Goal: Task Accomplishment & Management: Manage account settings

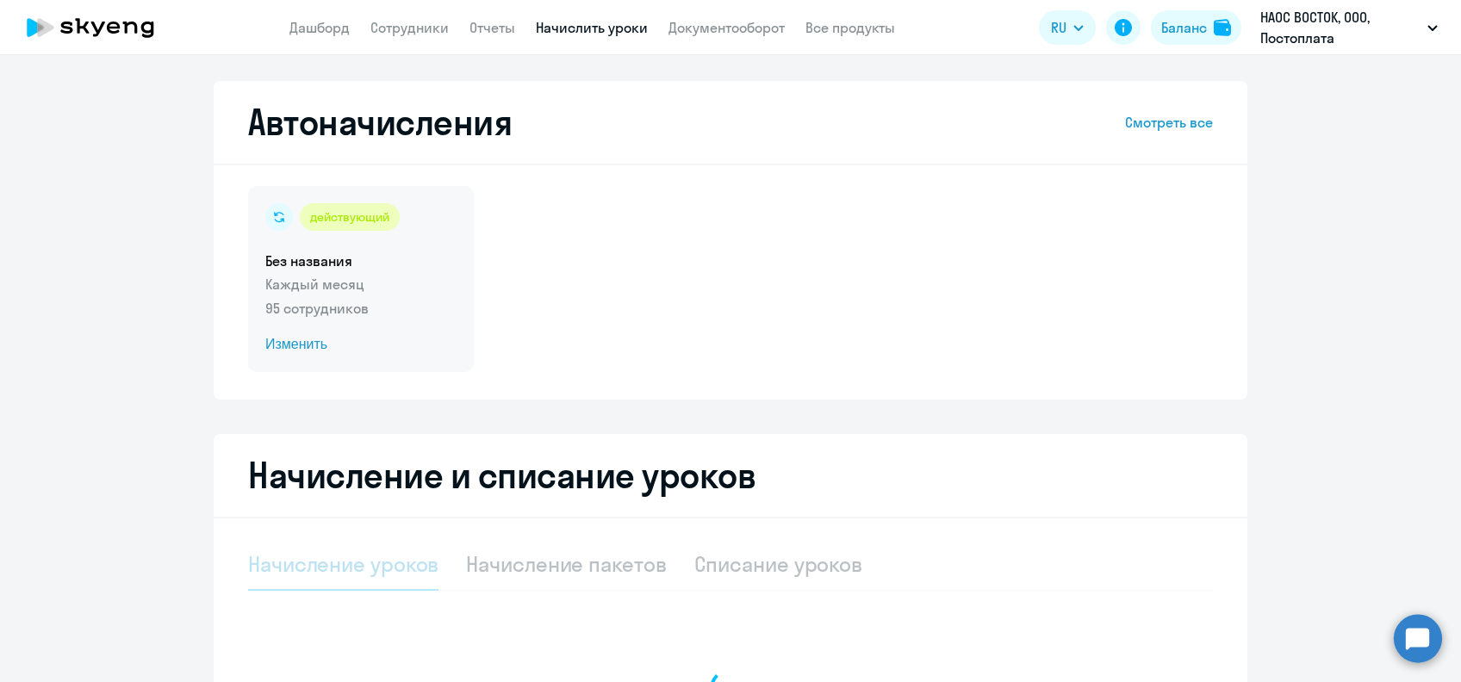
select select "10"
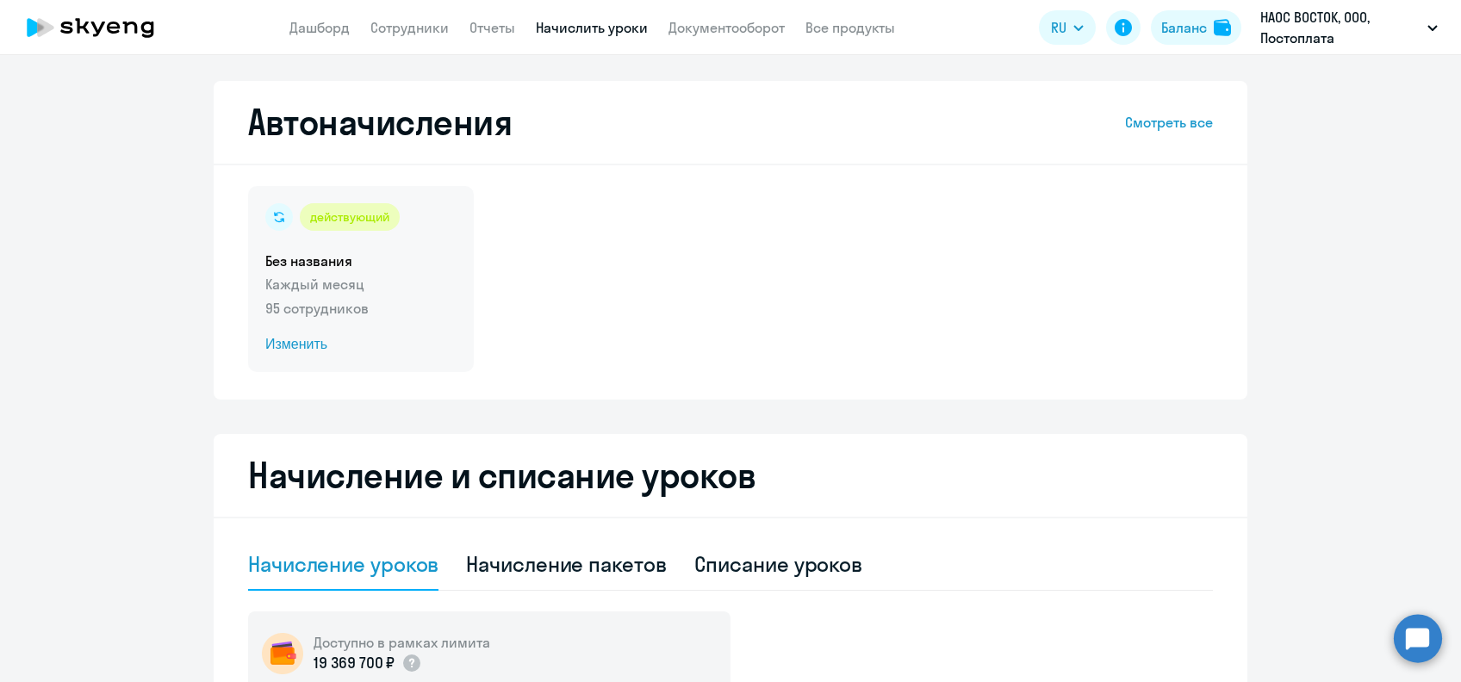
click at [288, 346] on span "Изменить" at bounding box center [360, 344] width 191 height 21
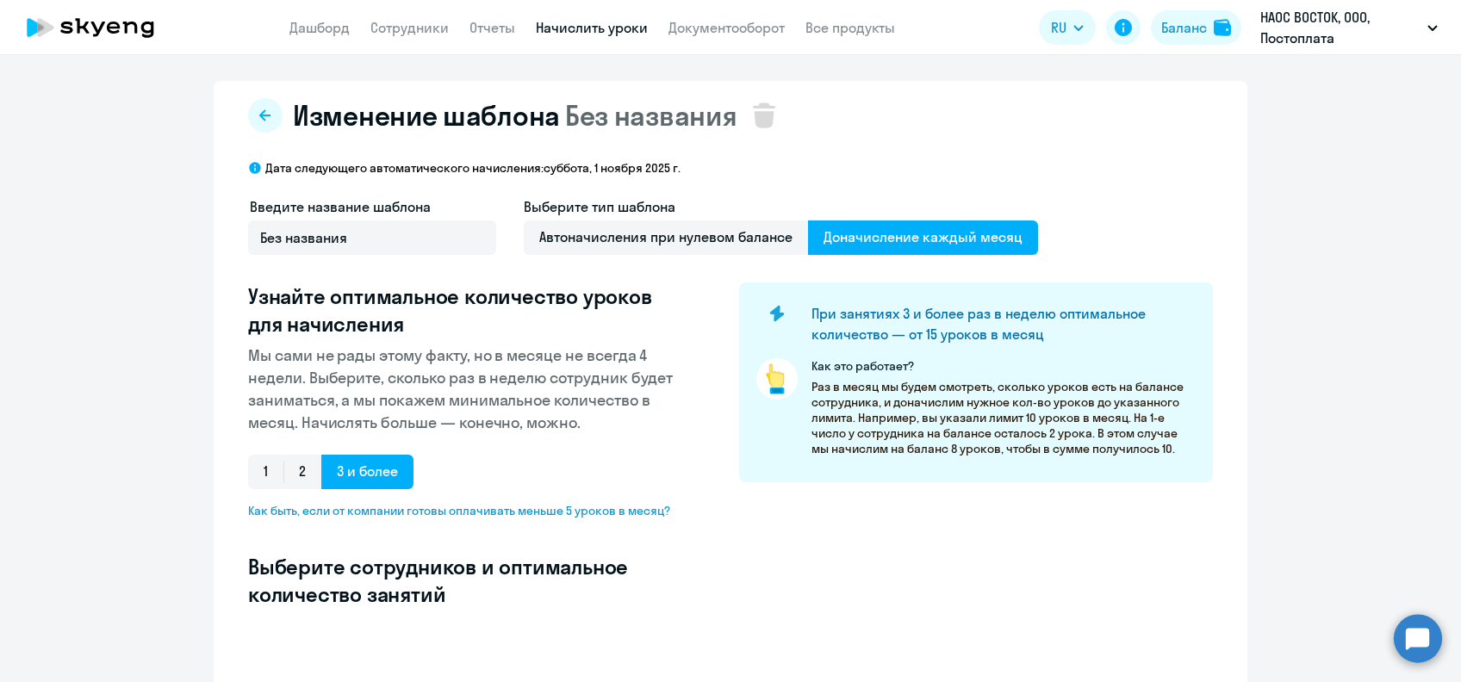
select select "10"
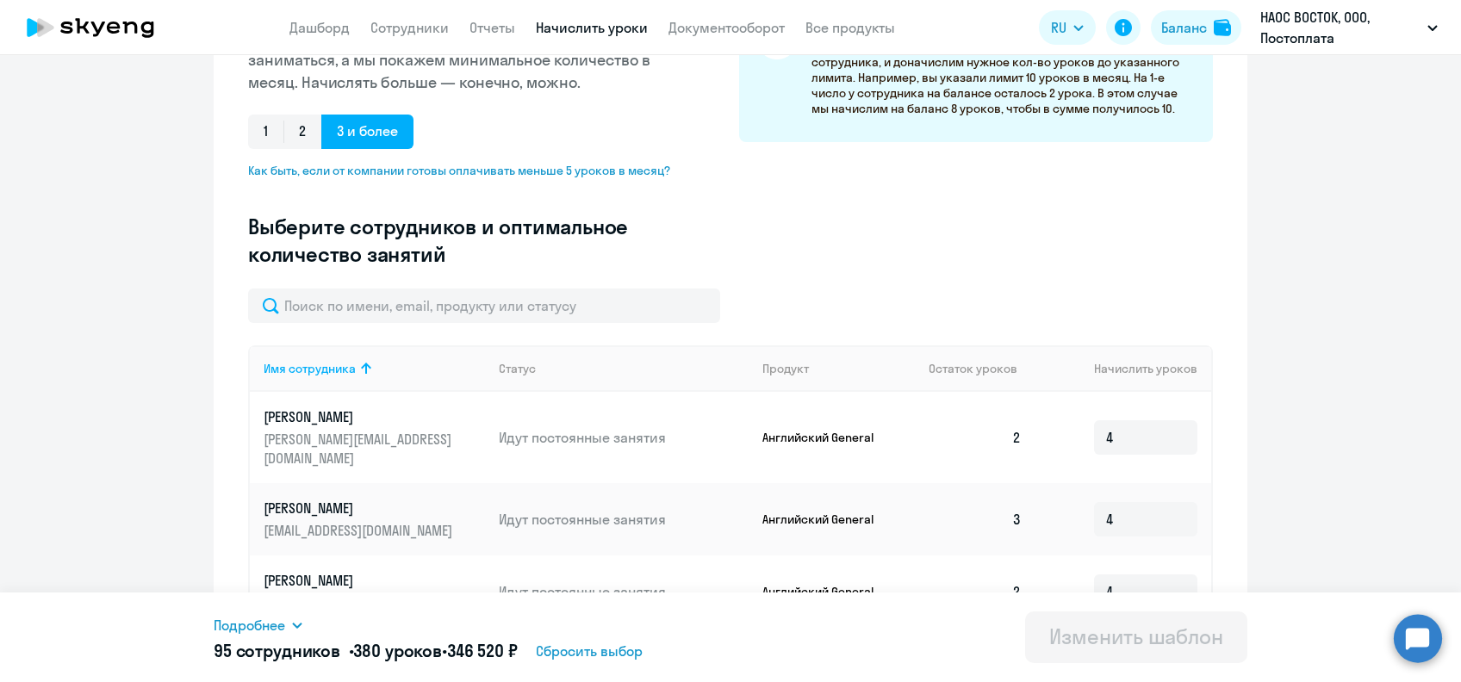
scroll to position [357, 0]
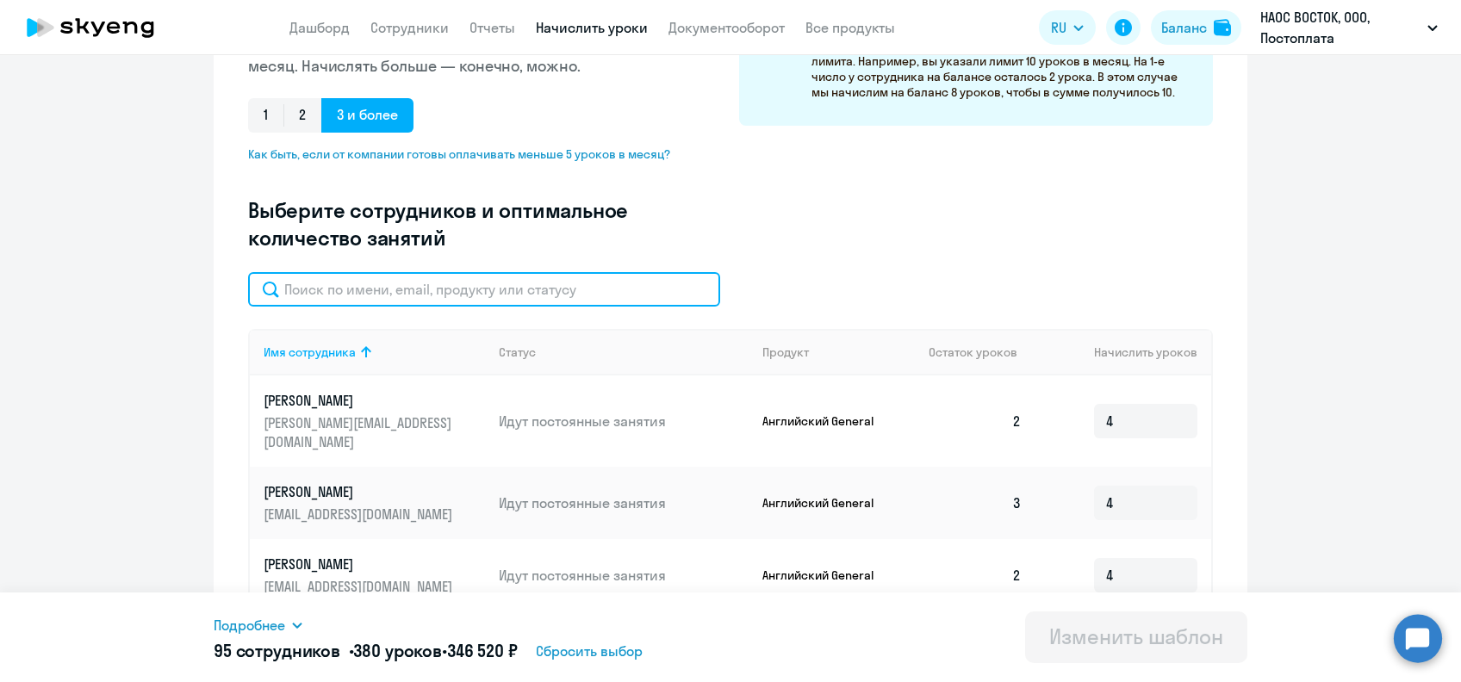
click at [601, 295] on input "text" at bounding box center [484, 289] width 472 height 34
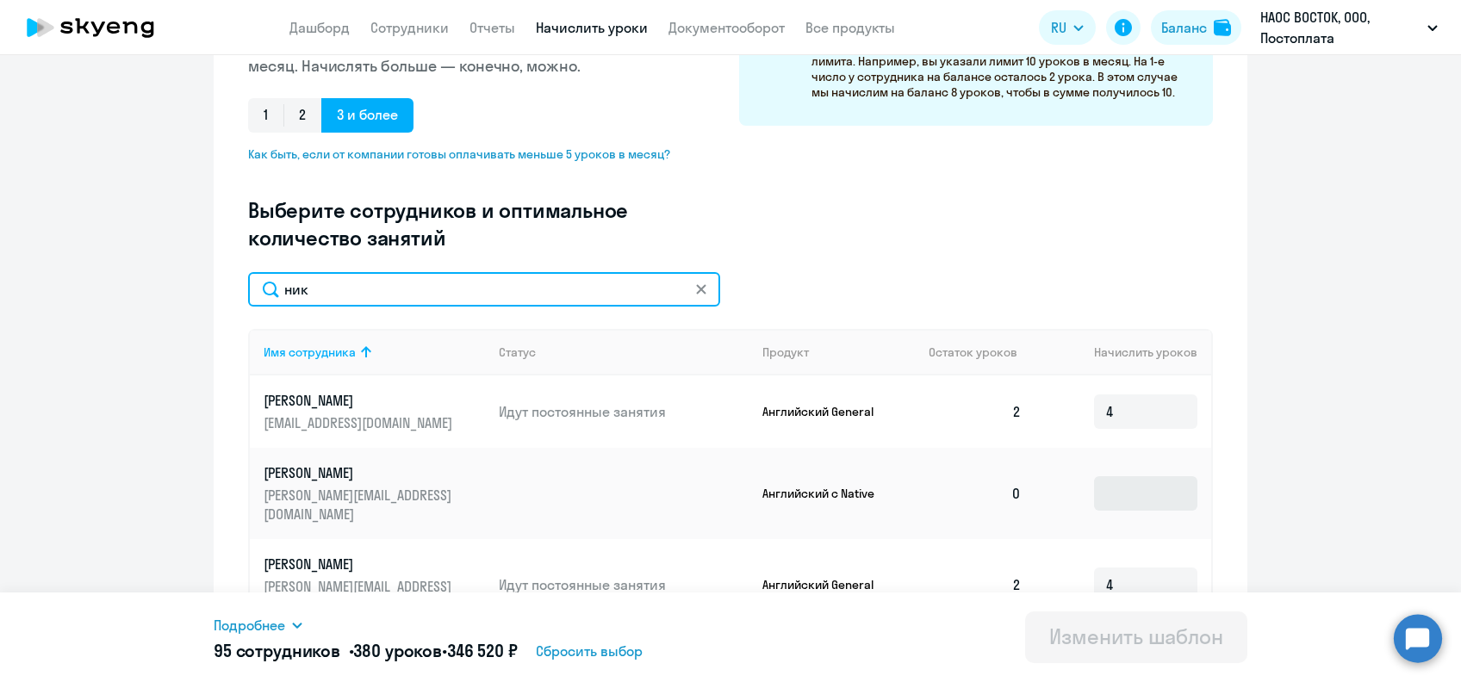
type input "ник"
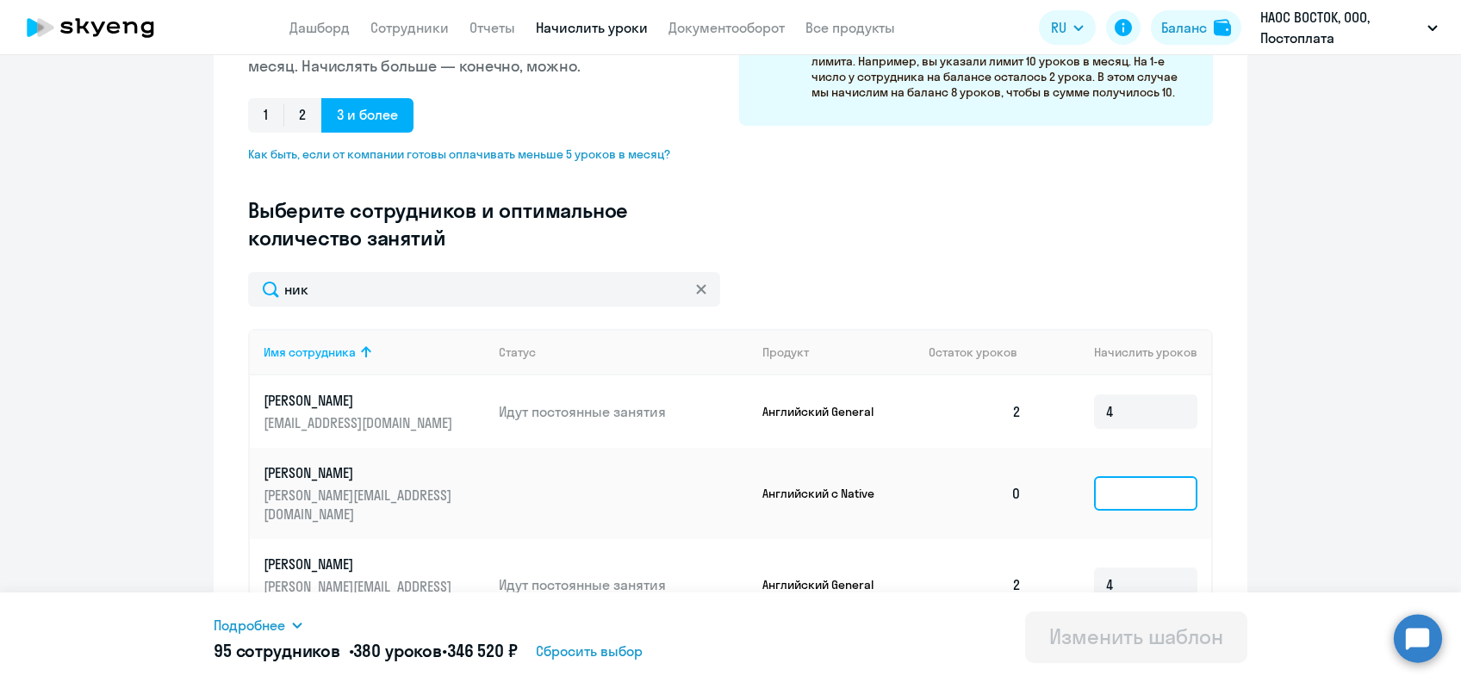
click at [1123, 476] on input at bounding box center [1145, 493] width 103 height 34
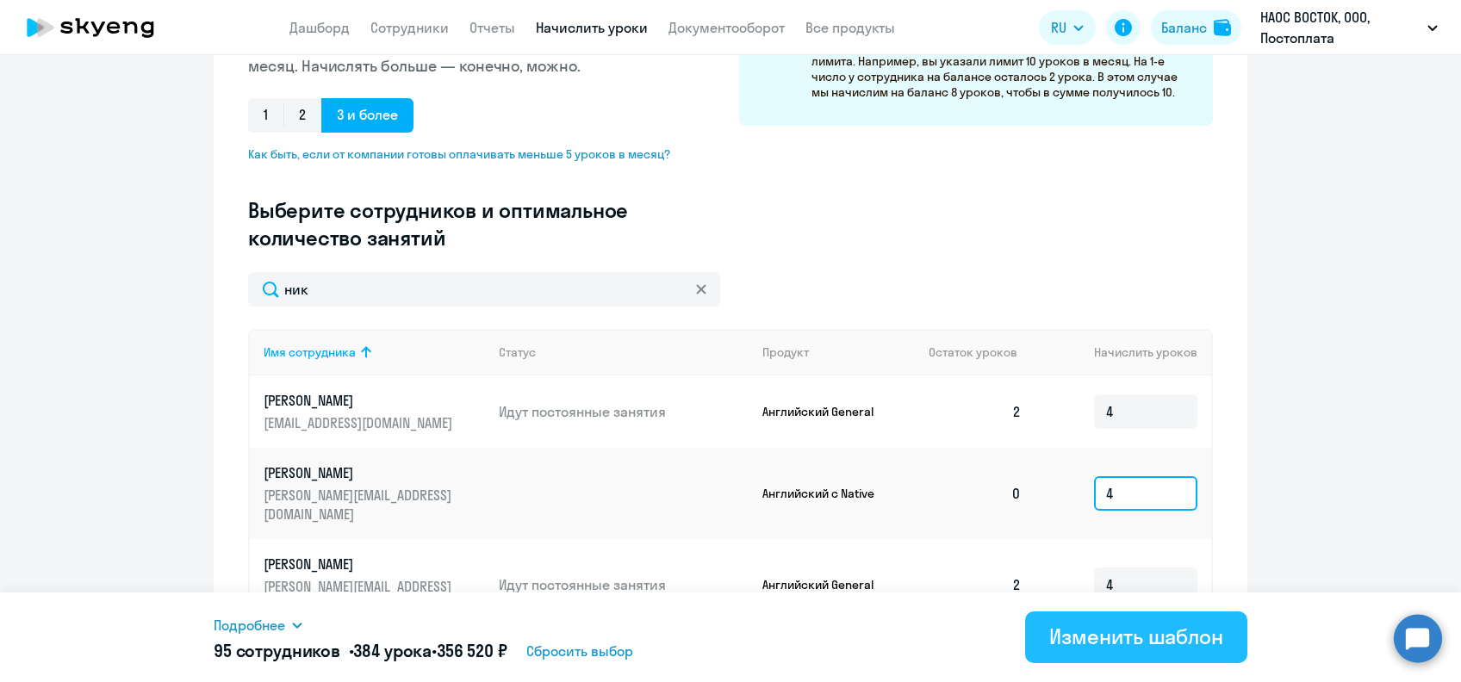
type input "4"
click at [1064, 623] on div "Изменить шаблон" at bounding box center [1136, 637] width 174 height 28
